Goal: Task Accomplishment & Management: Use online tool/utility

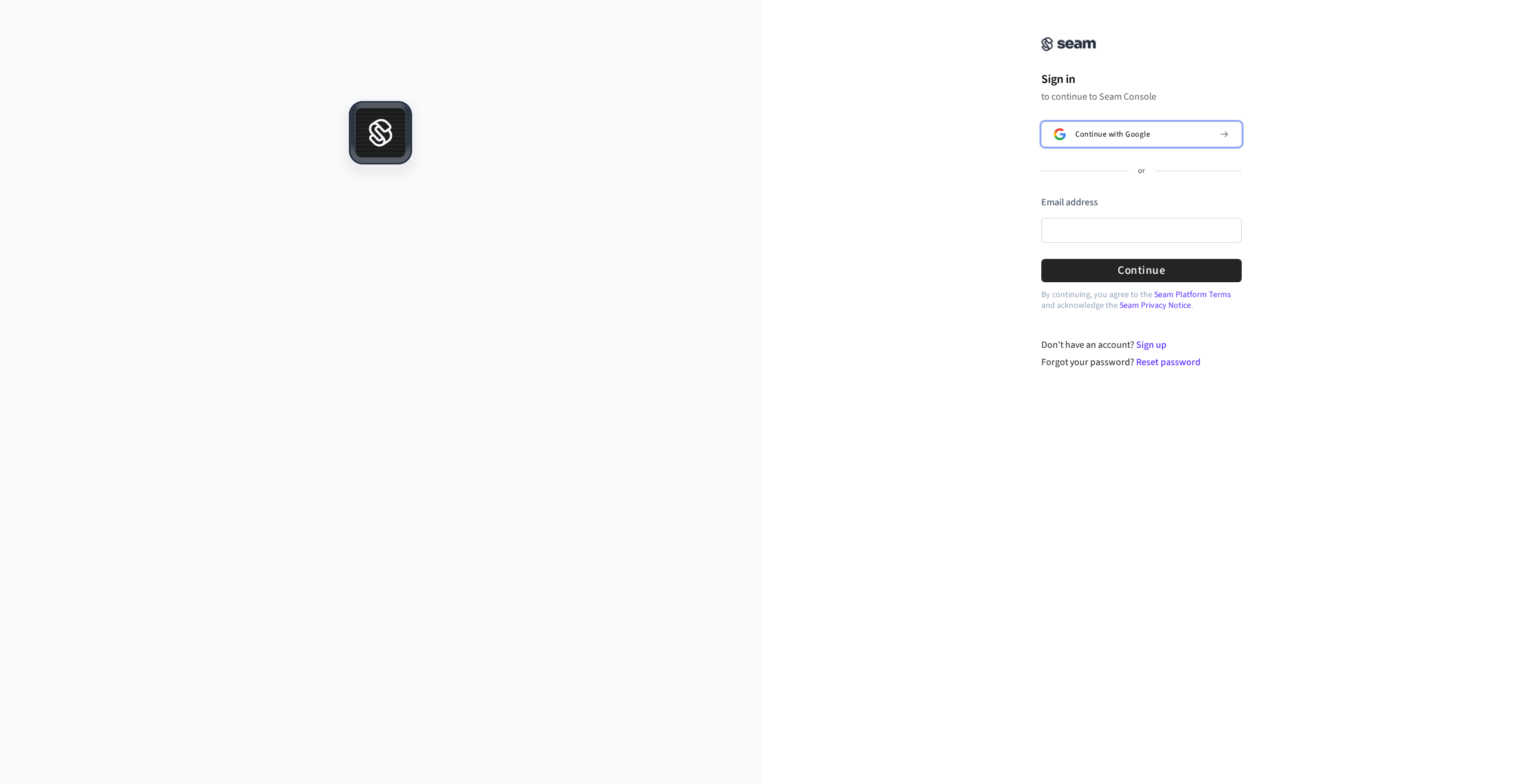
click at [1109, 135] on span "Continue with Google" at bounding box center [1112, 134] width 75 height 9
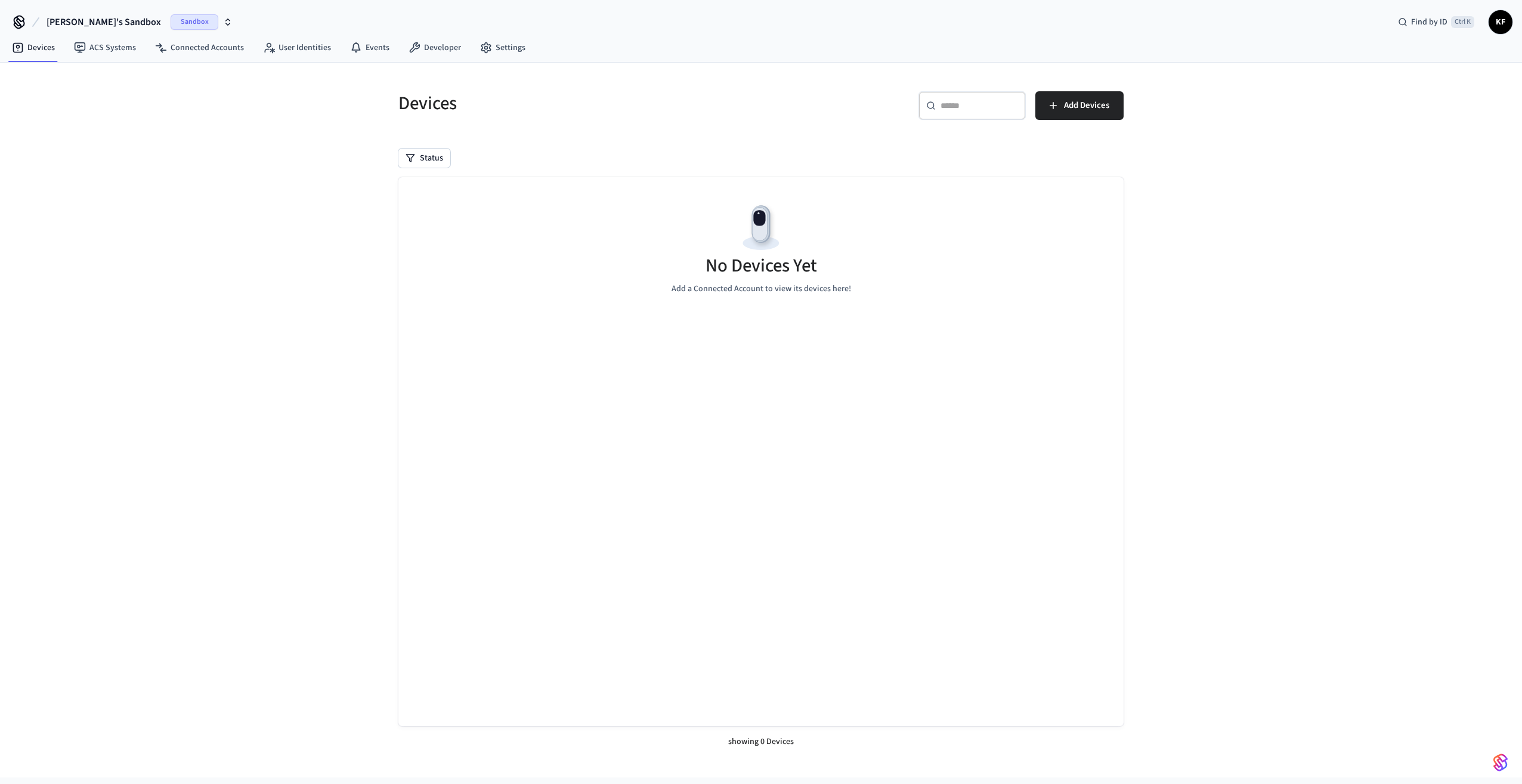
click at [1081, 108] on span "Add Devices" at bounding box center [1087, 106] width 46 height 16
click at [1079, 101] on span "Add Devices" at bounding box center [1087, 106] width 46 height 16
